Goal: Browse casually

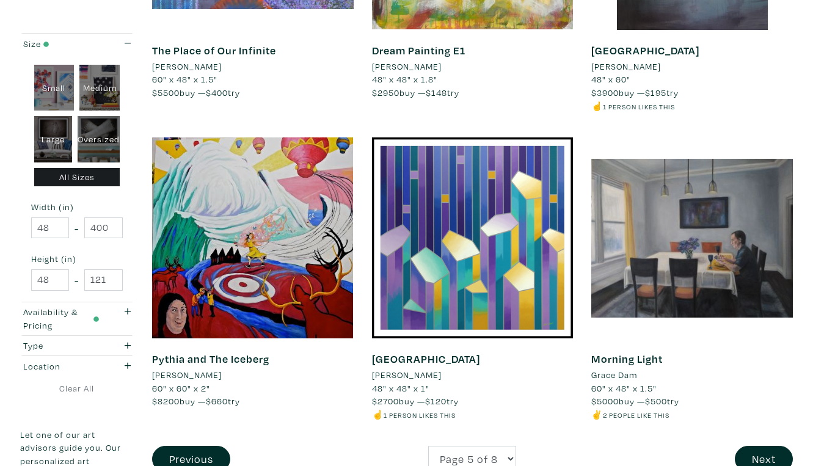
scroll to position [2240, 0]
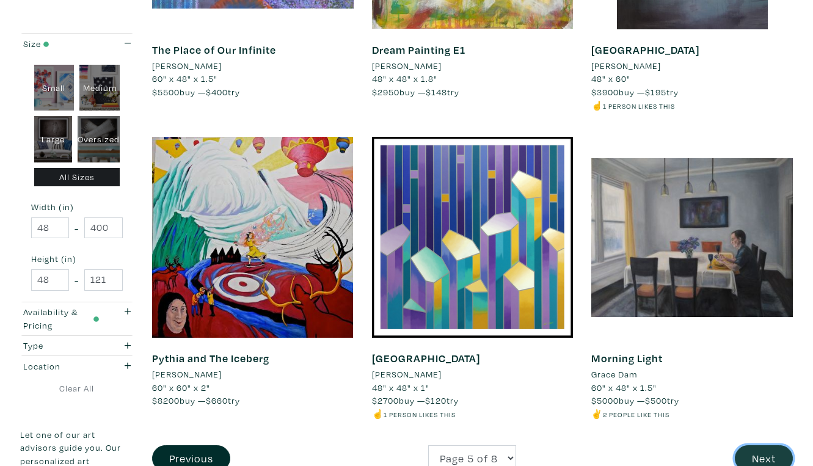
click at [769, 445] on button "Next" at bounding box center [763, 458] width 58 height 26
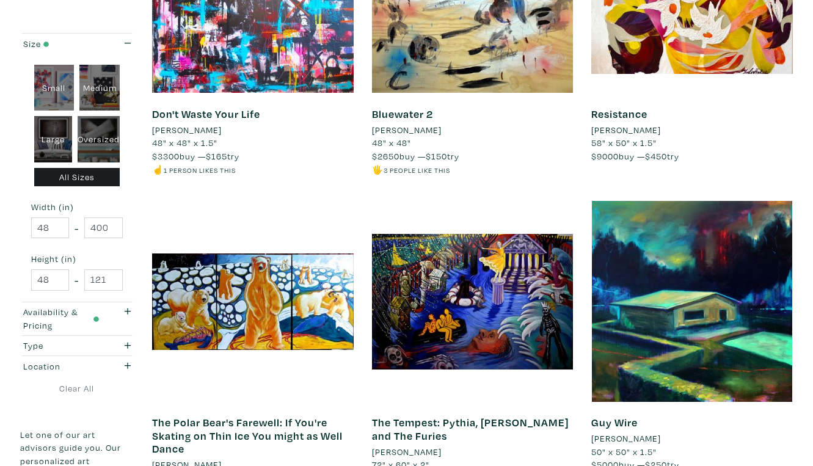
scroll to position [2178, 0]
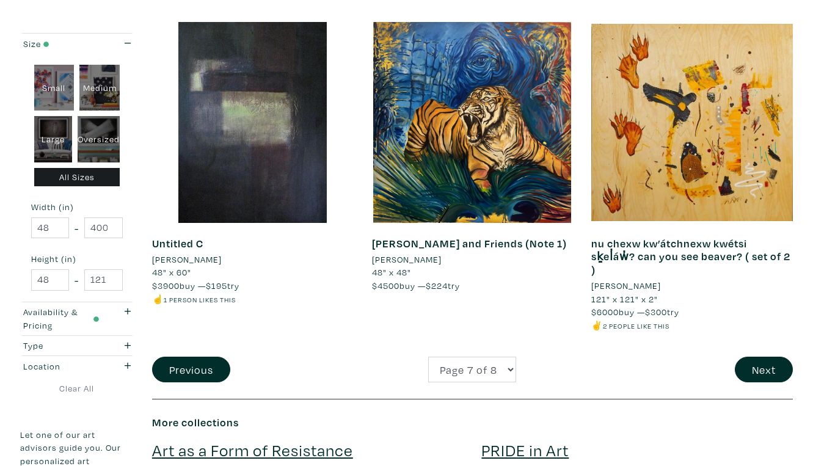
scroll to position [2336, 0]
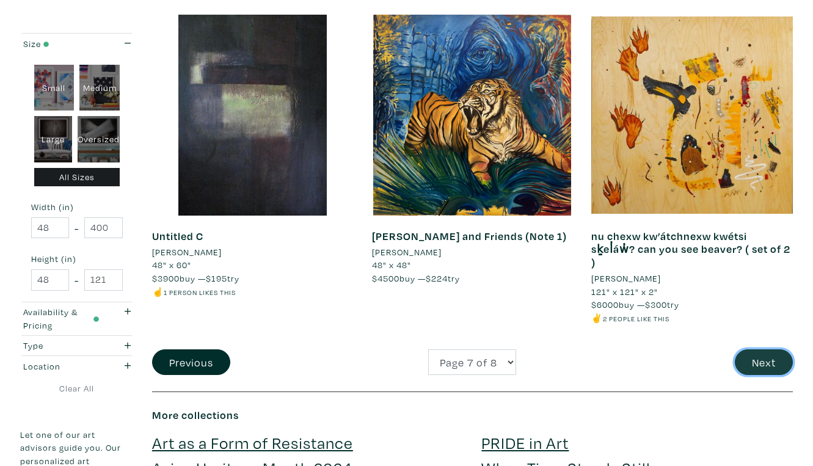
click at [764, 349] on button "Next" at bounding box center [763, 362] width 58 height 26
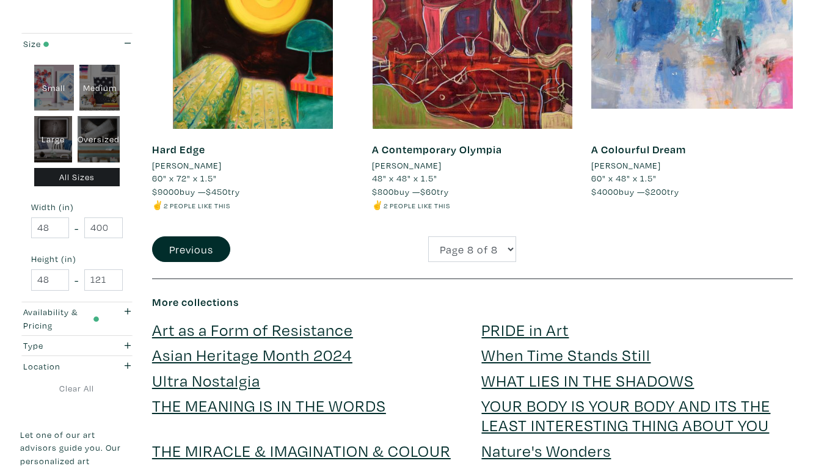
scroll to position [908, 0]
